Goal: Book appointment/travel/reservation

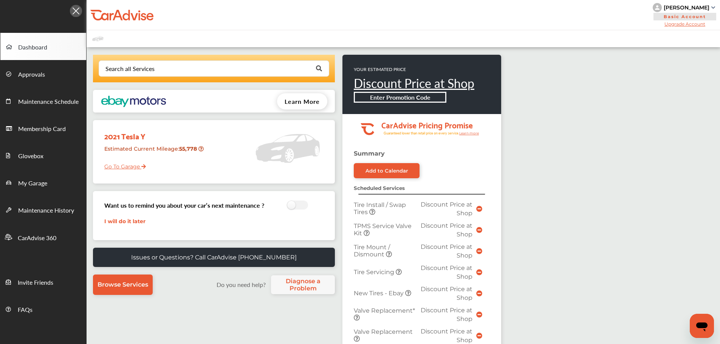
click at [117, 167] on link "Go To Garage" at bounding box center [122, 165] width 47 height 14
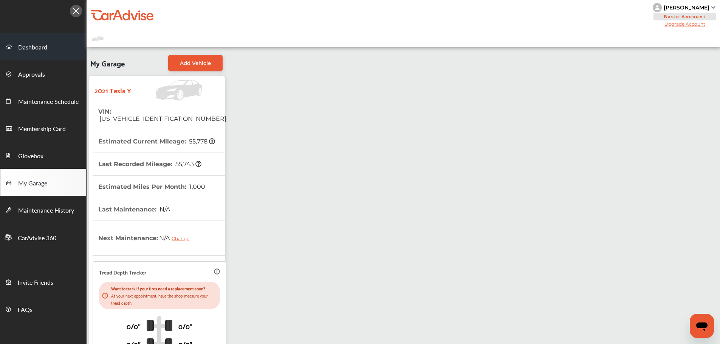
click at [39, 54] on link "Dashboard" at bounding box center [43, 46] width 86 height 27
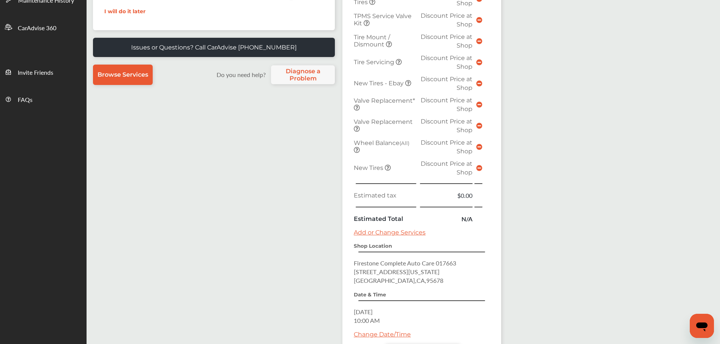
scroll to position [284, 0]
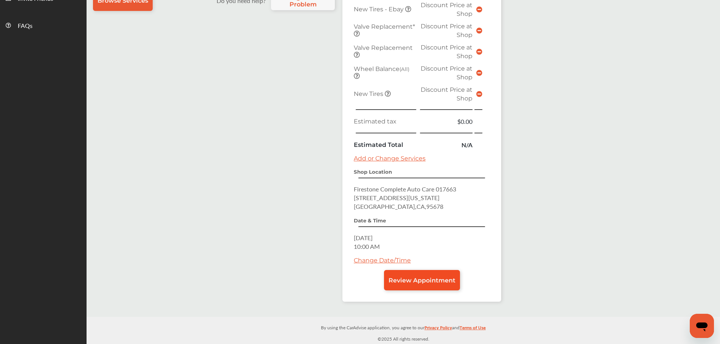
click at [407, 274] on link "Review Appointment" at bounding box center [422, 280] width 76 height 20
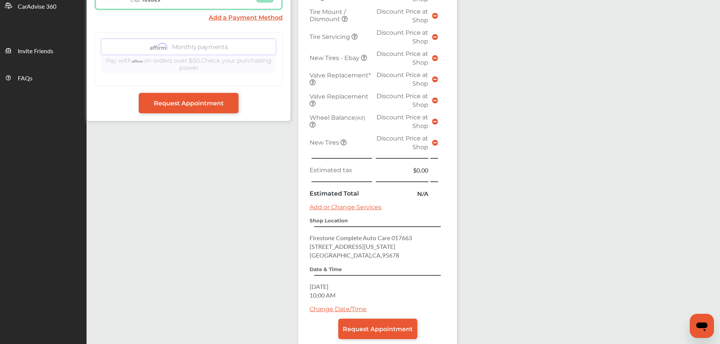
scroll to position [264, 0]
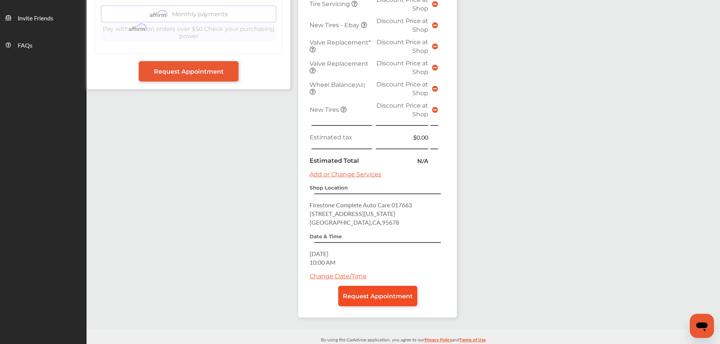
click at [384, 293] on span "Request Appointment" at bounding box center [378, 296] width 70 height 7
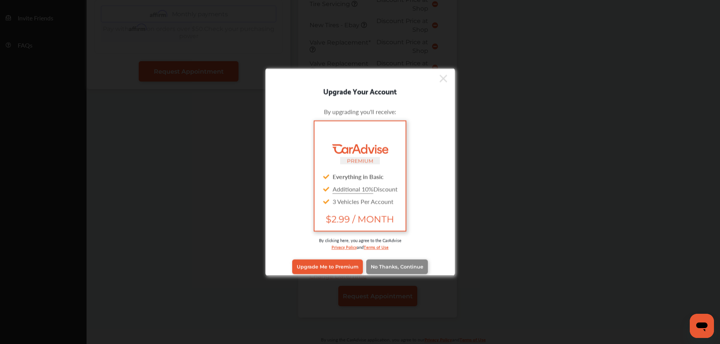
click at [375, 263] on link "No Thanks, Continue" at bounding box center [397, 267] width 62 height 14
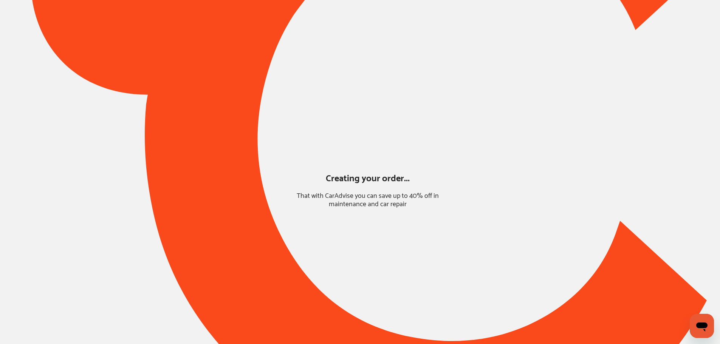
scroll to position [0, 0]
